Goal: Task Accomplishment & Management: Complete application form

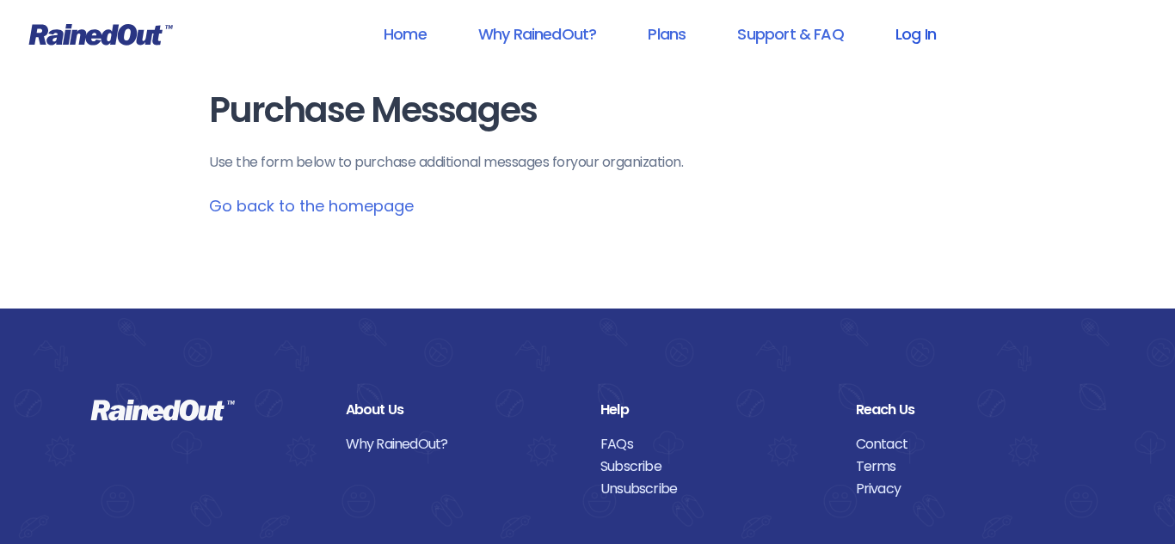
click at [922, 37] on link "Log In" at bounding box center [915, 34] width 85 height 39
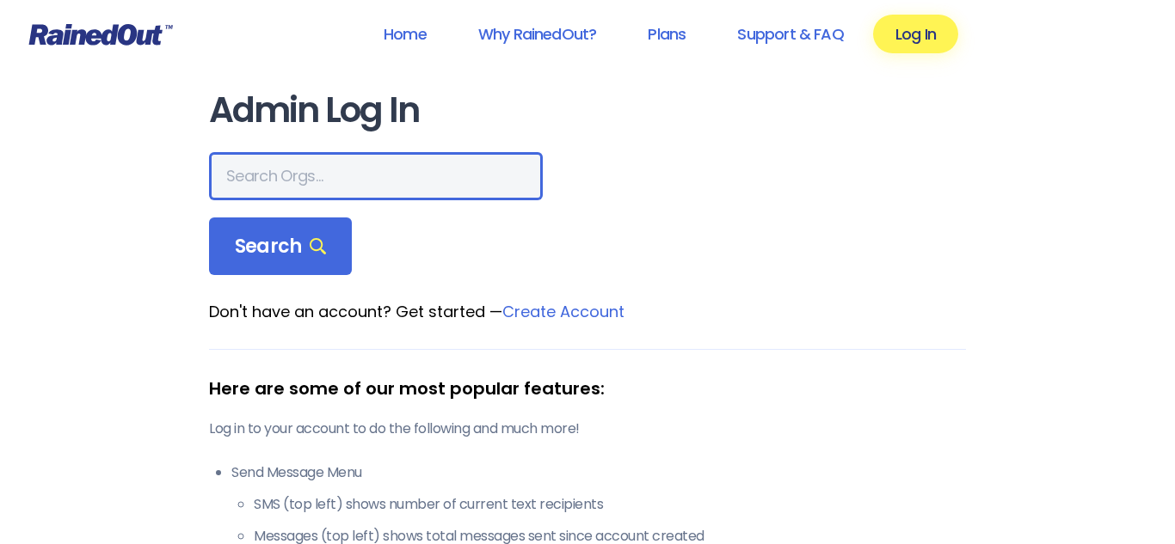
click at [481, 193] on input "text" at bounding box center [376, 176] width 334 height 48
type input "Poplar Heights"
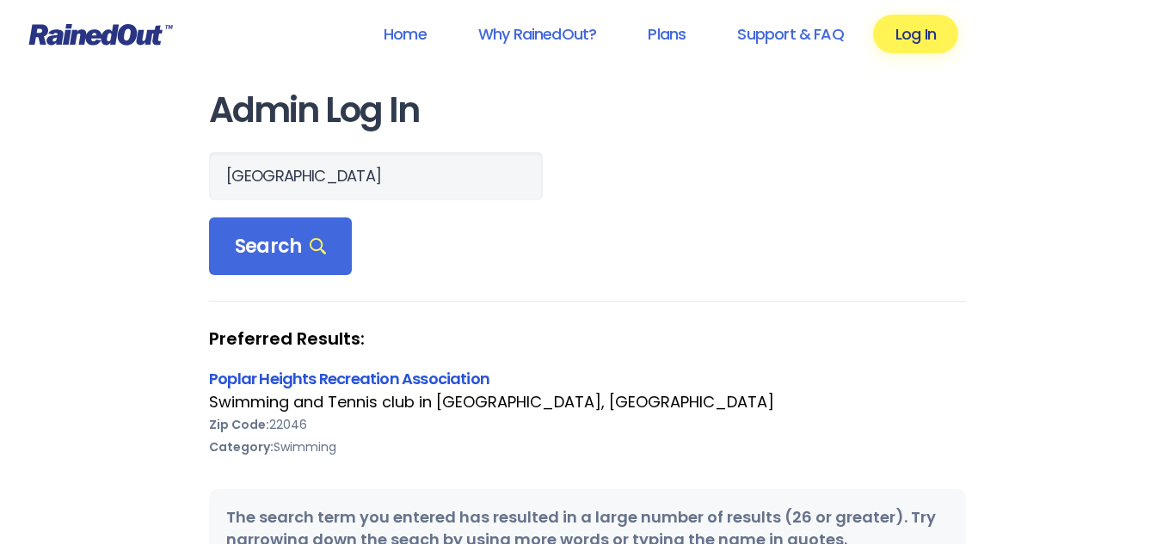
click at [390, 384] on link "Poplar Heights Recreation Association" at bounding box center [349, 378] width 280 height 21
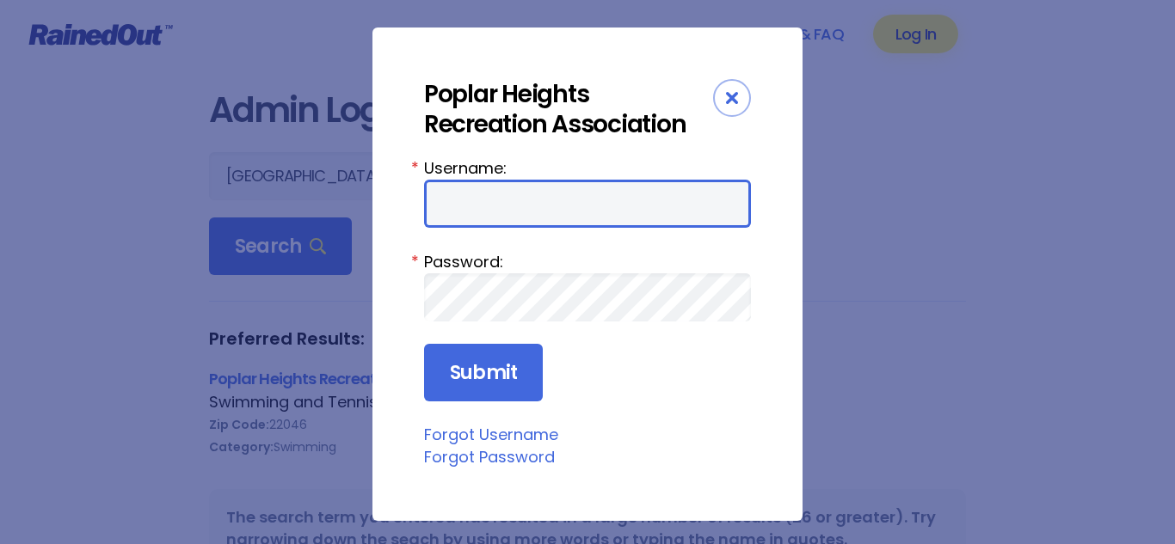
type input "PHRACrush"
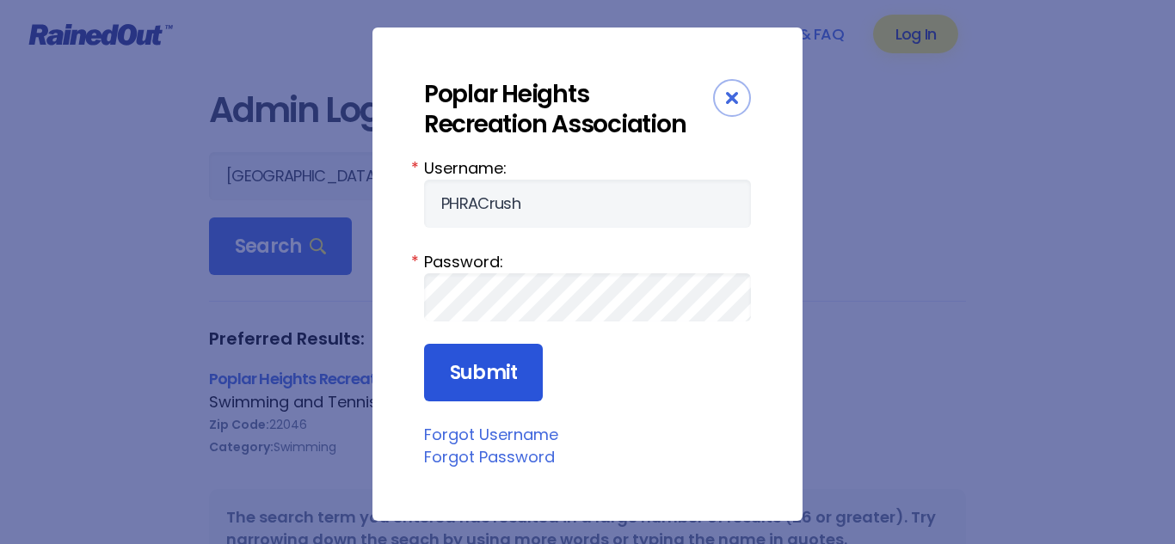
click at [503, 376] on input "Submit" at bounding box center [483, 373] width 119 height 58
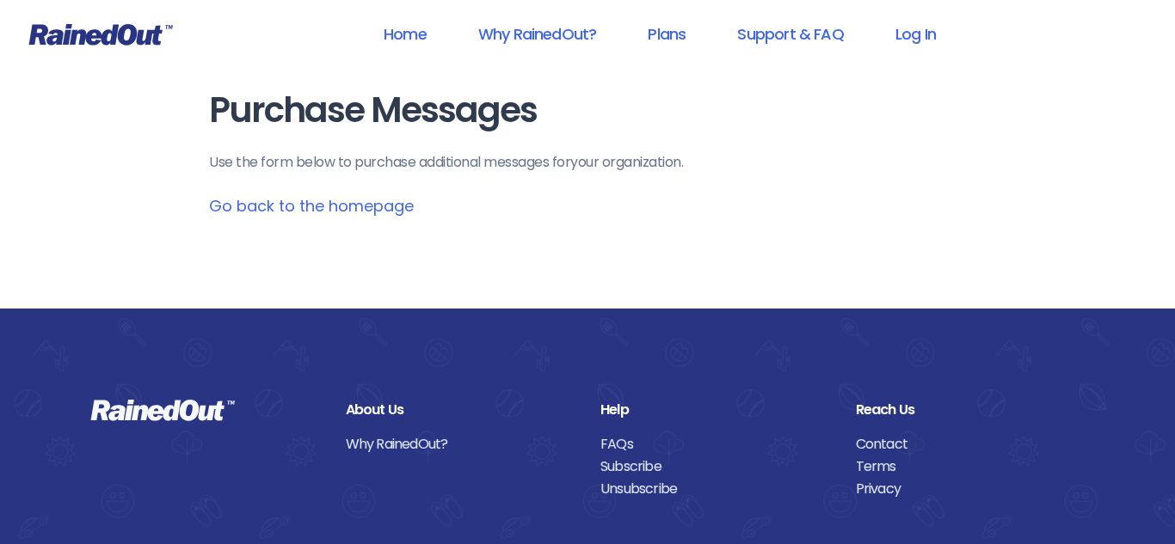
click at [323, 216] on link "Go back to the homepage" at bounding box center [311, 205] width 205 height 21
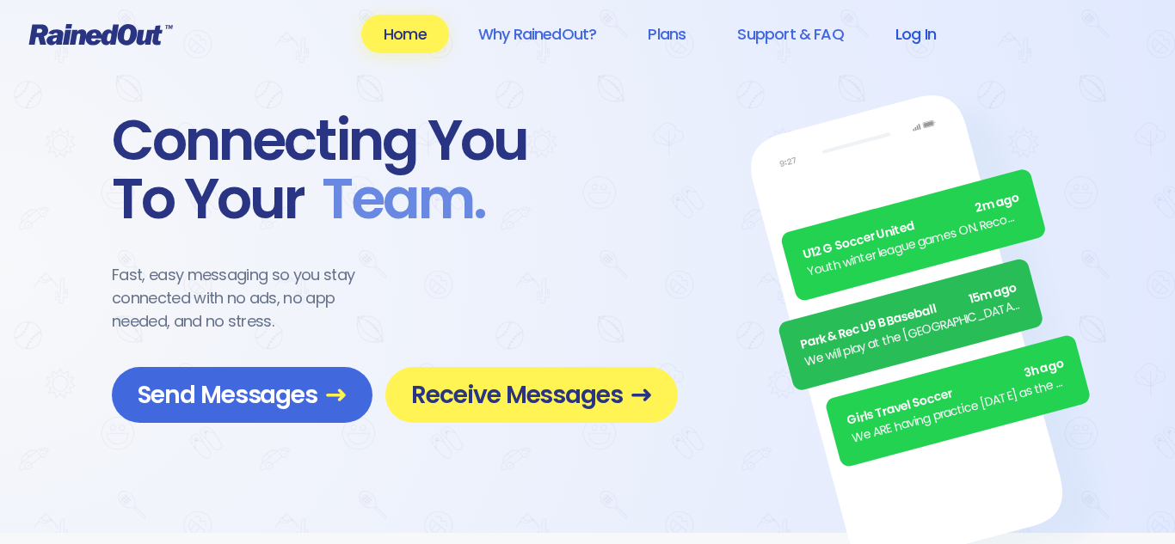
click at [896, 39] on link "Log In" at bounding box center [915, 34] width 85 height 39
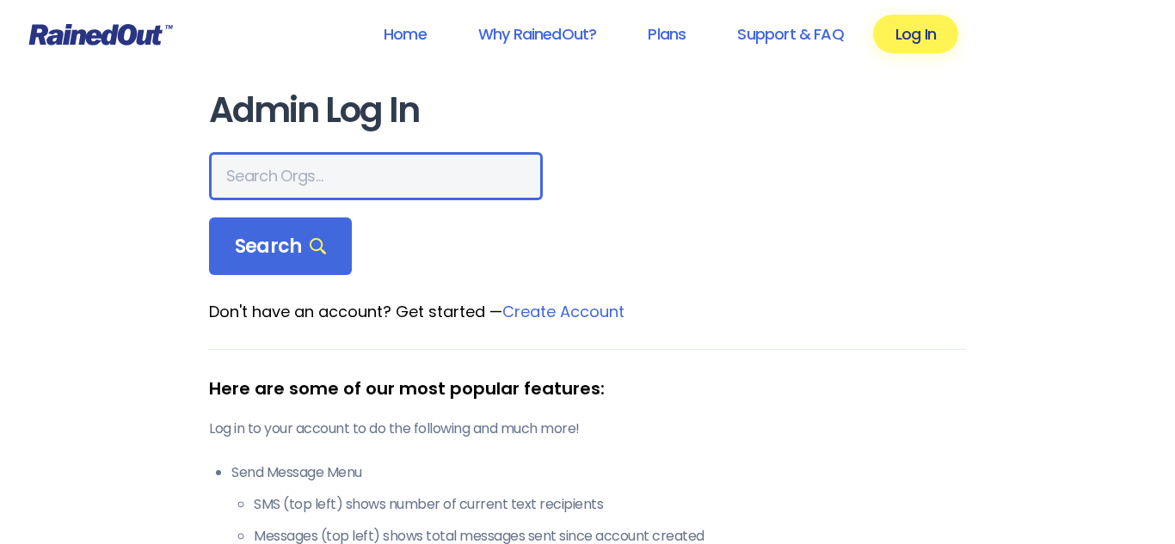
click at [273, 193] on input "text" at bounding box center [376, 176] width 334 height 48
type input "poplar heights"
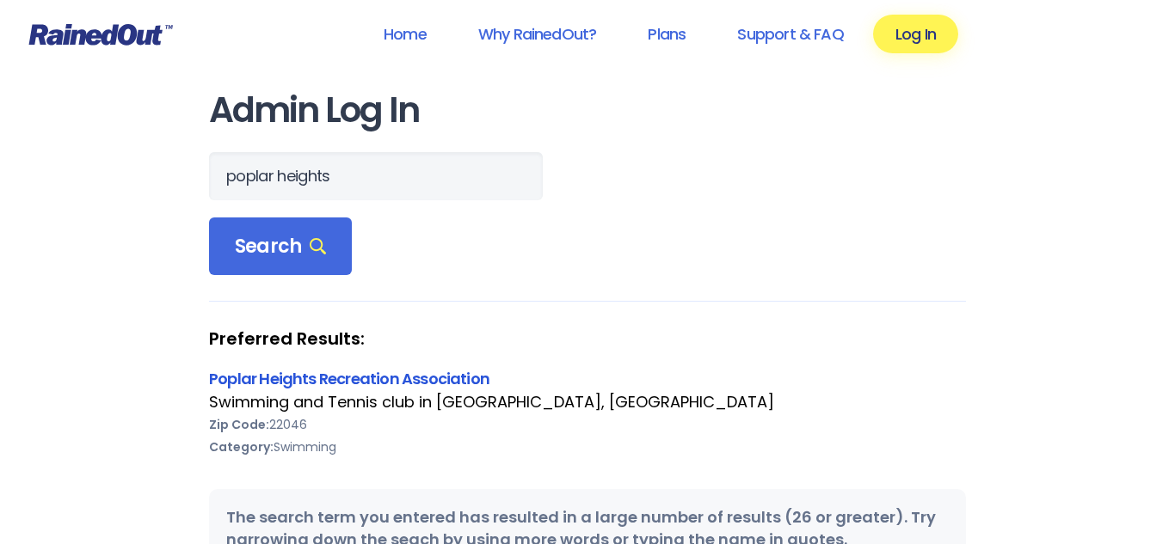
click at [336, 377] on link "Poplar Heights Recreation Association" at bounding box center [349, 378] width 280 height 21
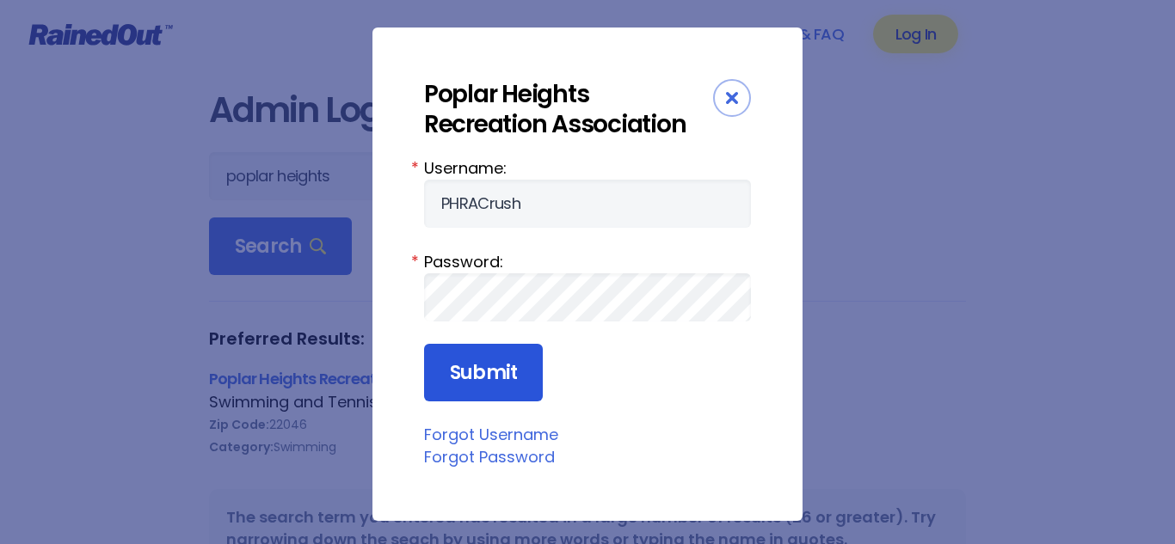
click at [518, 384] on input "Submit" at bounding box center [483, 373] width 119 height 58
